Goal: Information Seeking & Learning: Find specific page/section

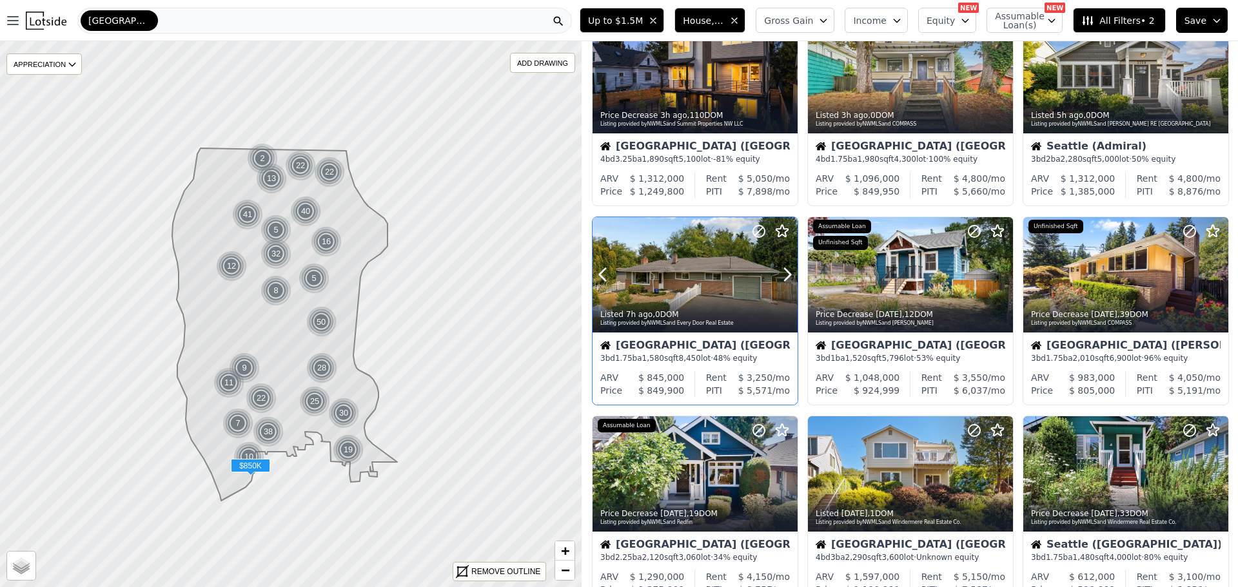
scroll to position [516, 0]
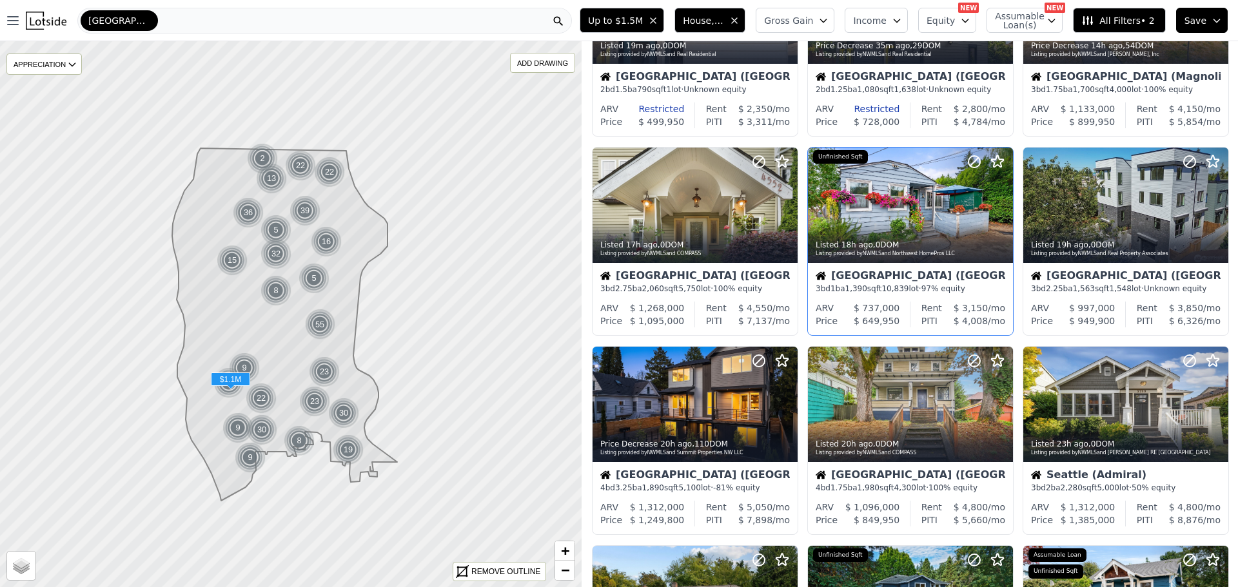
scroll to position [129, 0]
click at [883, 214] on div at bounding box center [910, 204] width 205 height 115
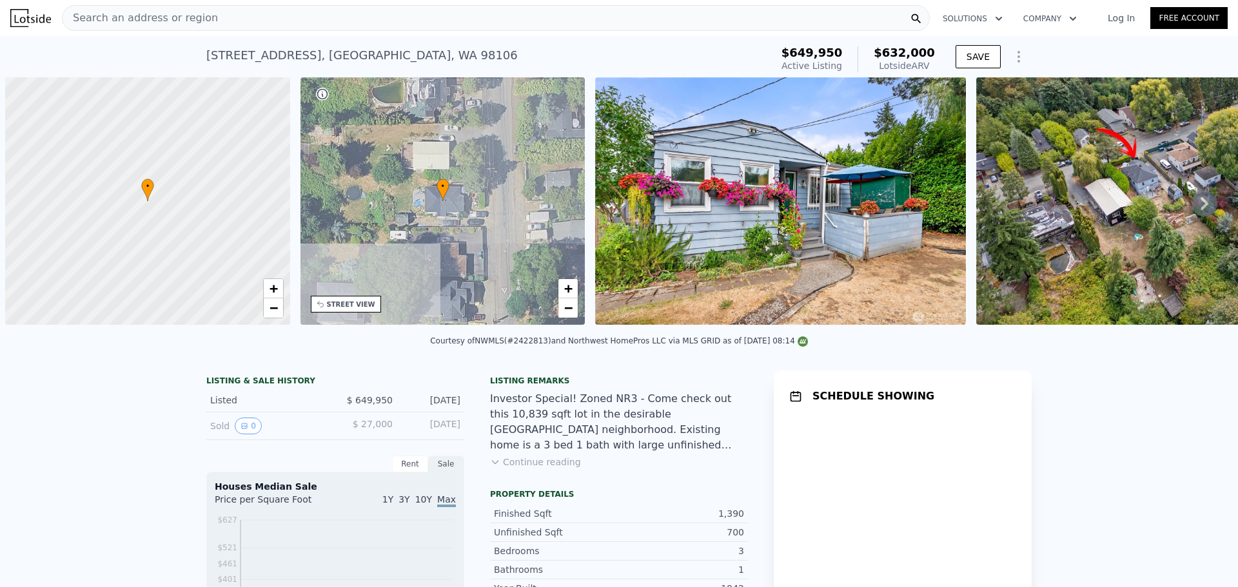
scroll to position [0, 5]
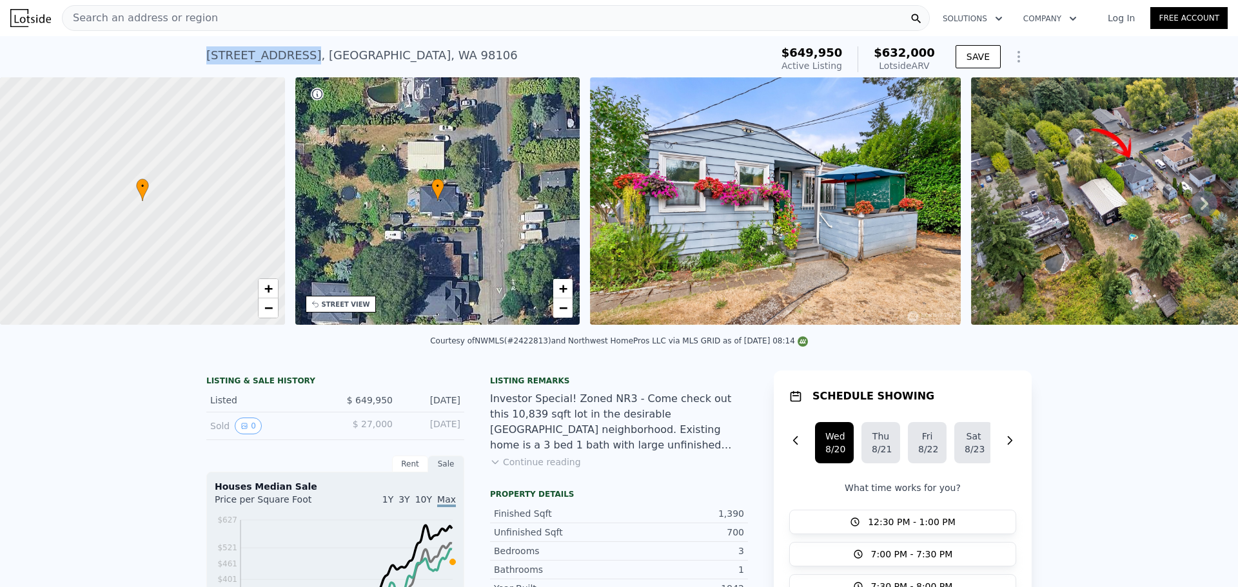
drag, startPoint x: 202, startPoint y: 53, endPoint x: 291, endPoint y: 54, distance: 88.4
click at [291, 54] on div "5605 21st Ave SW , Seattle , WA 98106" at bounding box center [361, 55] width 311 height 18
copy div "5605 21st Ave SW"
